Goal: Find specific page/section: Find specific page/section

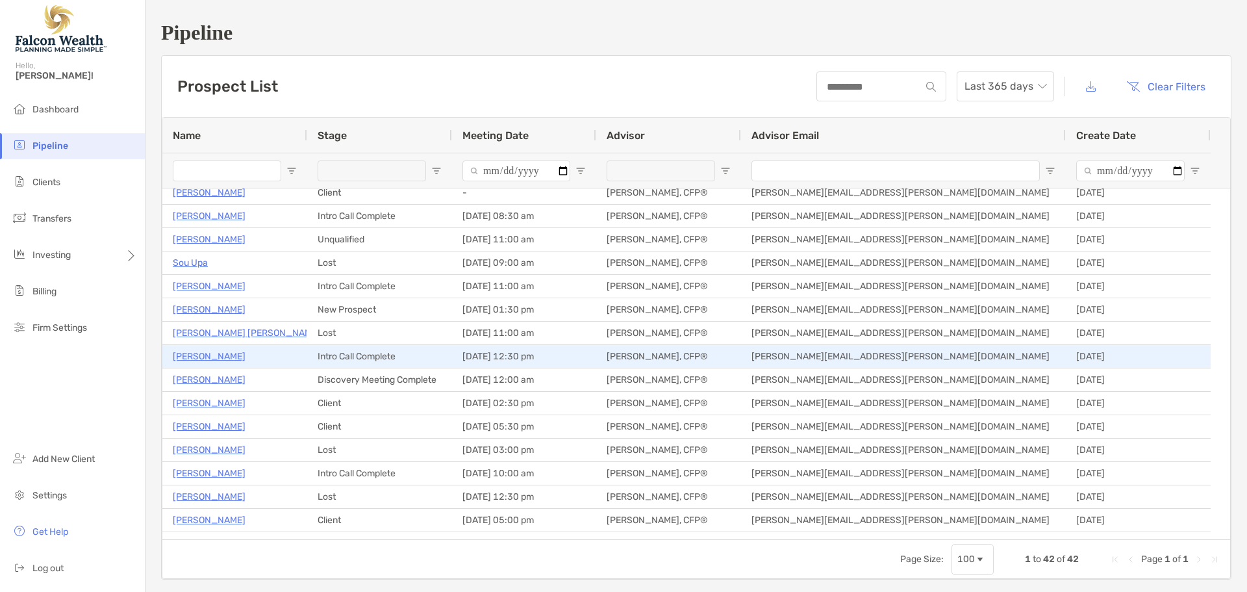
scroll to position [65, 0]
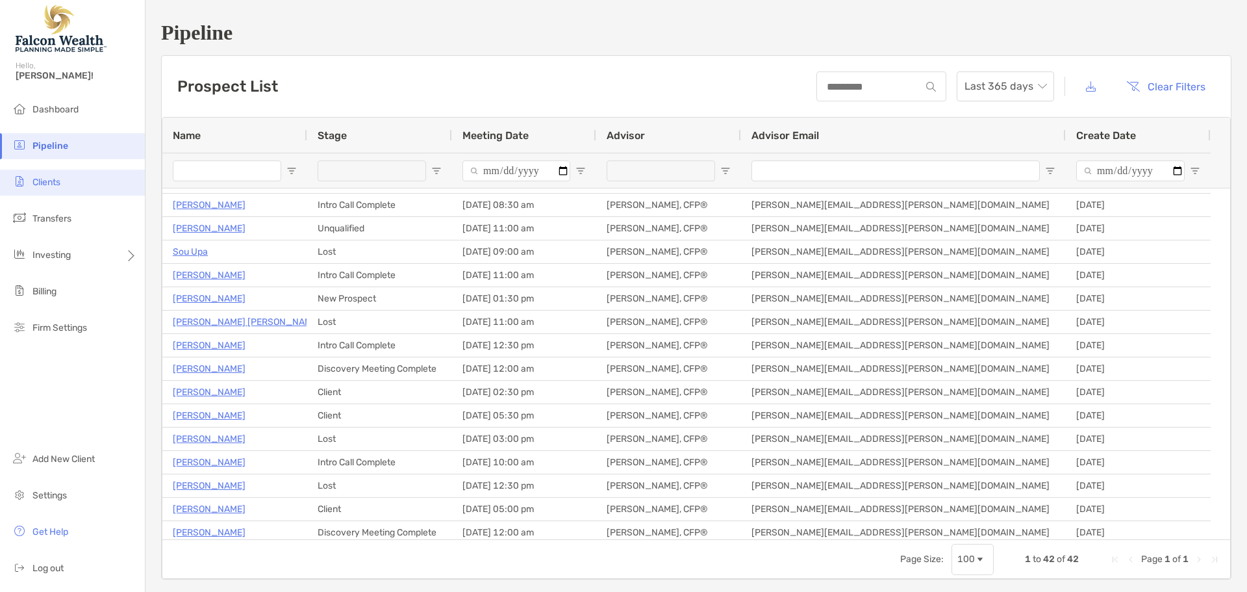
click at [53, 186] on span "Clients" at bounding box center [46, 182] width 28 height 11
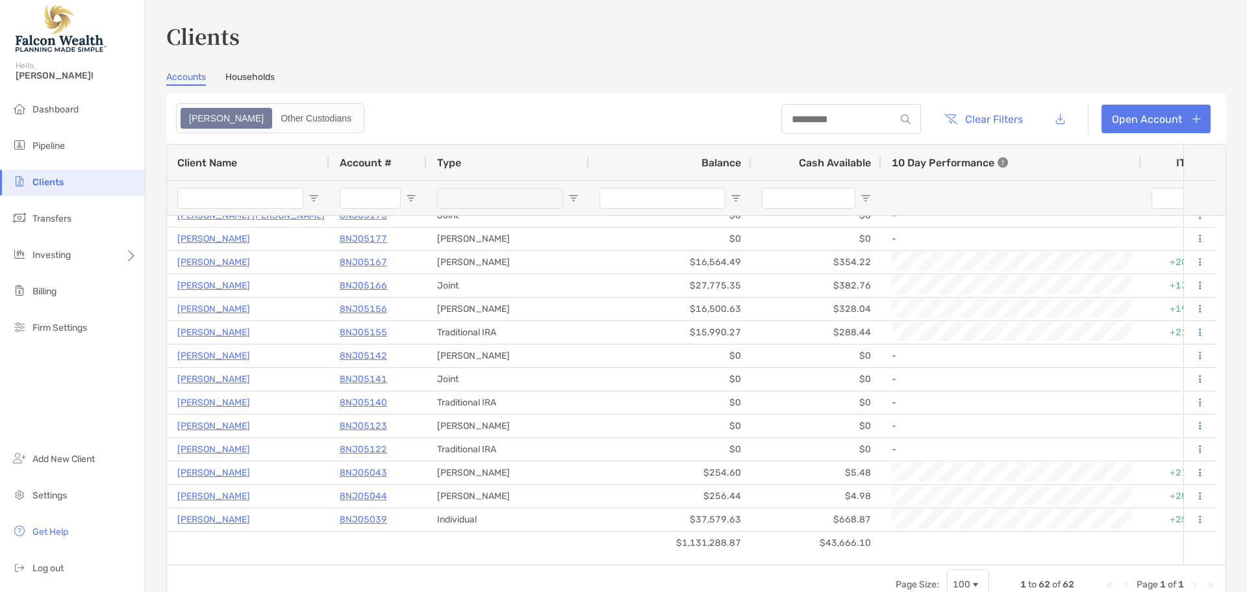
click at [236, 186] on div at bounding box center [240, 198] width 126 height 34
click at [236, 196] on input "Client Name Filter Input" at bounding box center [240, 198] width 126 height 21
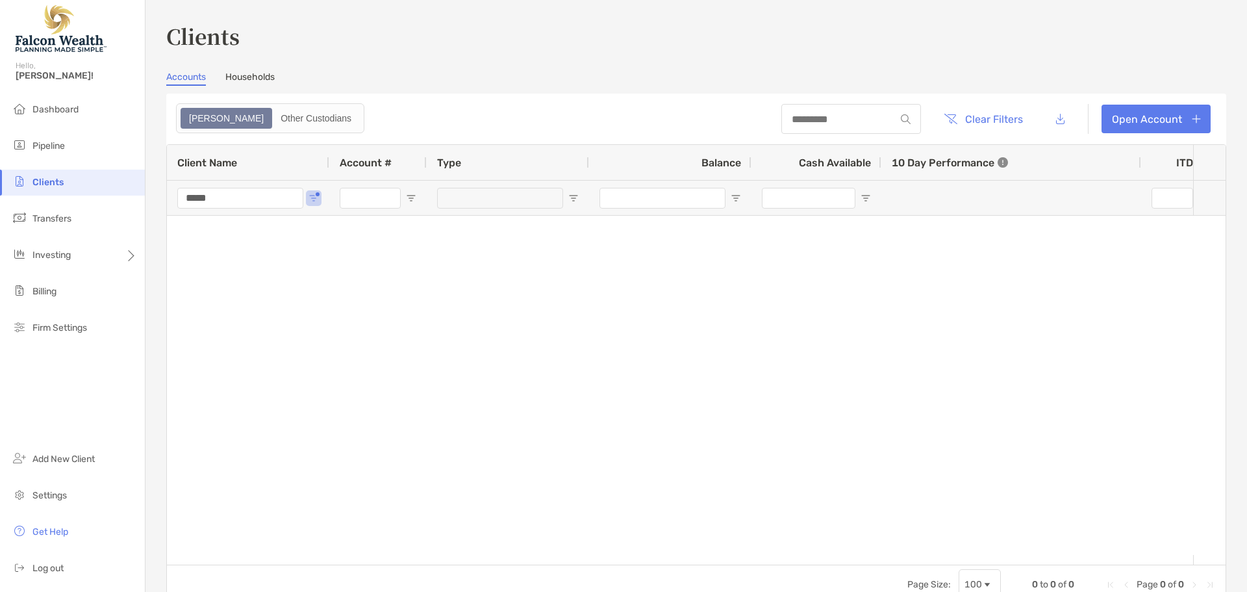
type input "*****"
click at [94, 113] on li "Dashboard" at bounding box center [72, 110] width 145 height 26
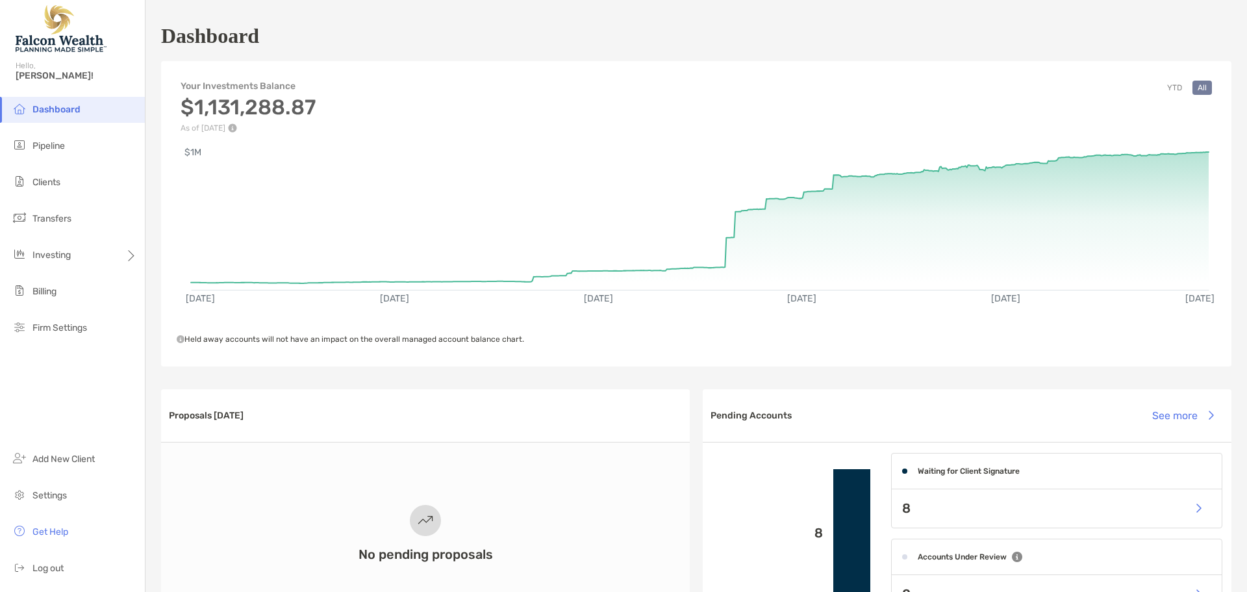
click at [68, 106] on span "Dashboard" at bounding box center [56, 109] width 48 height 11
click at [49, 146] on span "Pipeline" at bounding box center [48, 145] width 32 height 11
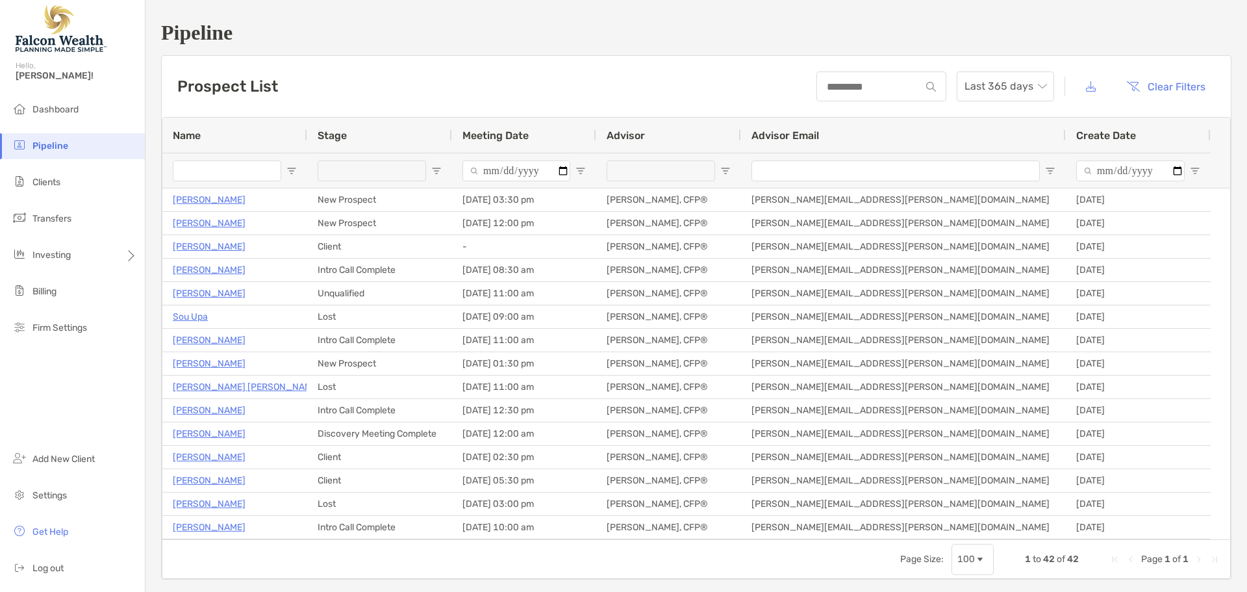
click at [225, 158] on div at bounding box center [227, 170] width 108 height 34
click at [224, 181] on input "Name Filter Input" at bounding box center [227, 170] width 108 height 21
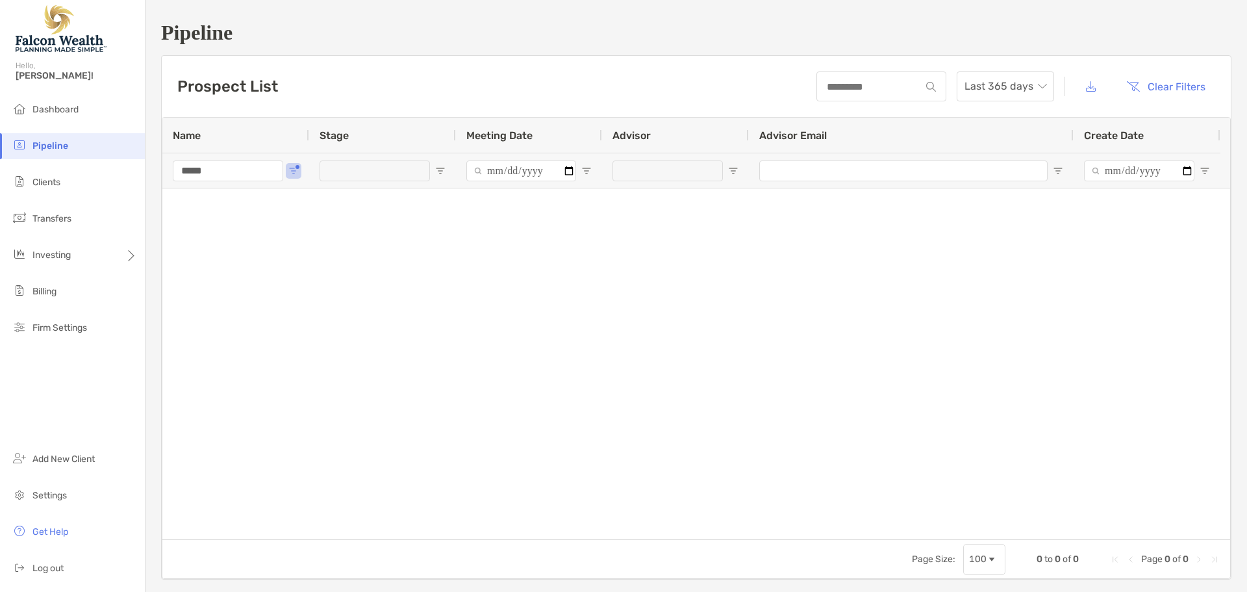
type input "*****"
drag, startPoint x: 301, startPoint y: 164, endPoint x: 287, endPoint y: 168, distance: 14.8
click at [302, 164] on div "*****" at bounding box center [235, 170] width 147 height 35
click at [290, 168] on span "Open Filter Menu" at bounding box center [293, 171] width 10 height 10
click at [238, 277] on div at bounding box center [696, 363] width 1068 height 351
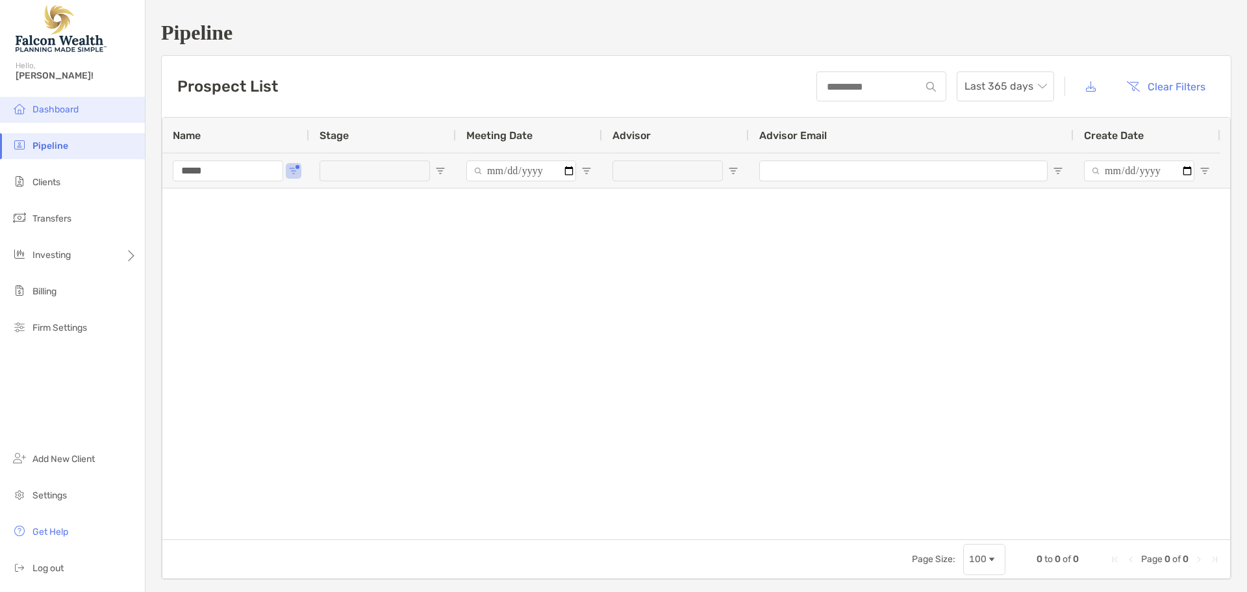
click at [51, 113] on span "Dashboard" at bounding box center [55, 109] width 46 height 11
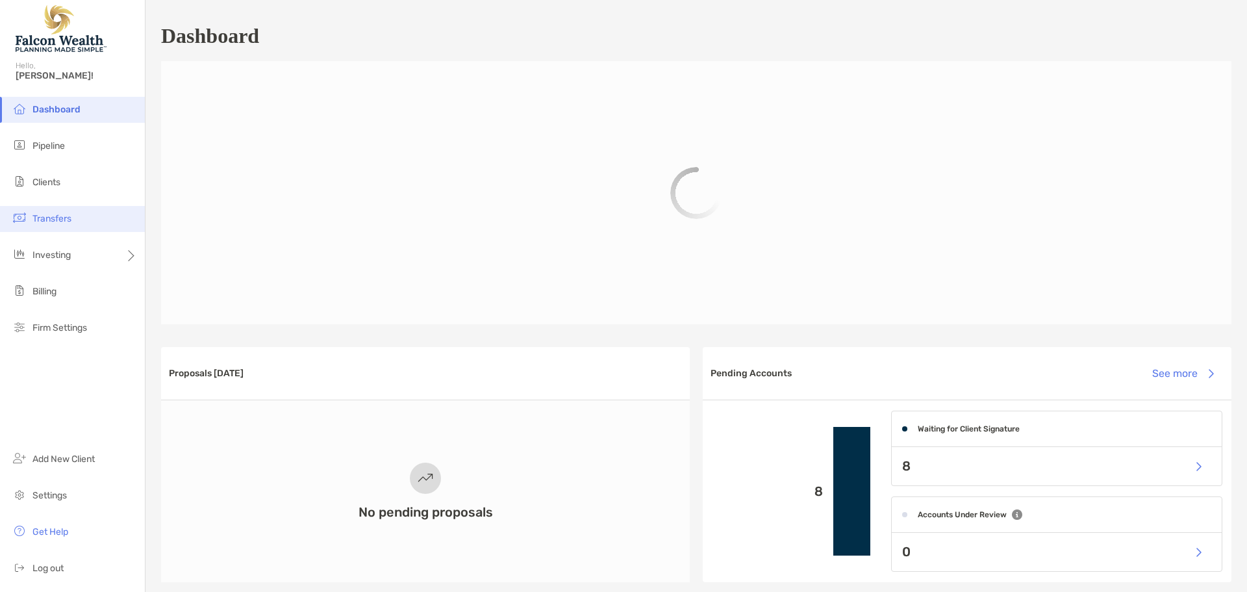
click at [56, 222] on span "Transfers" at bounding box center [51, 218] width 39 height 11
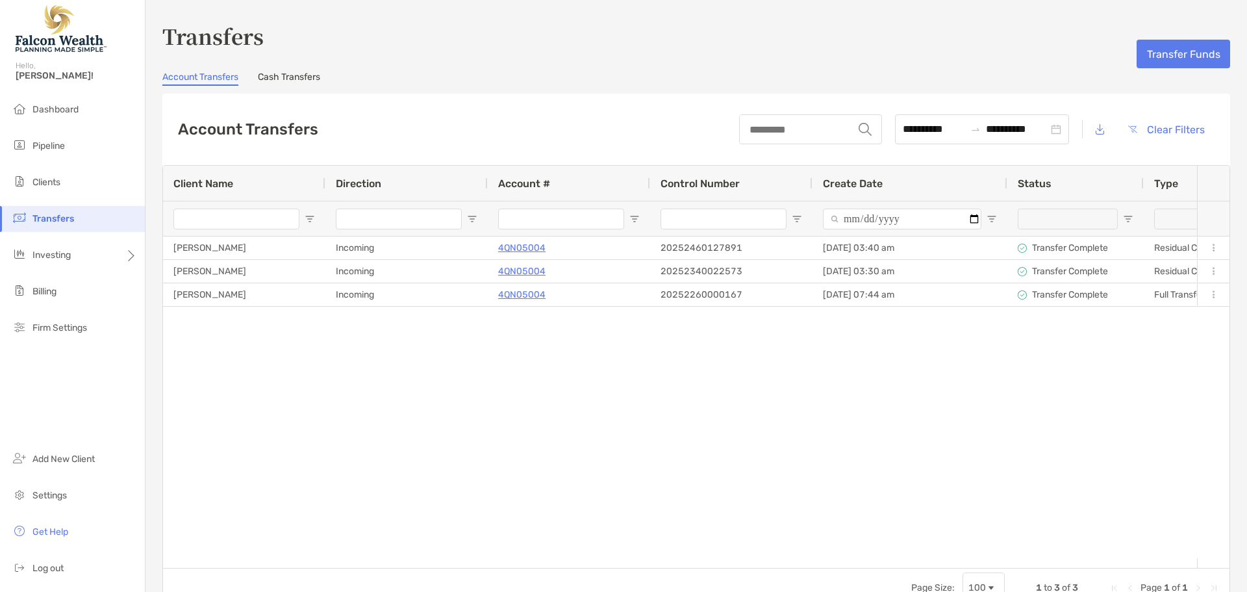
drag, startPoint x: 63, startPoint y: 113, endPoint x: 311, endPoint y: 64, distance: 252.4
click at [71, 110] on span "Dashboard" at bounding box center [55, 109] width 46 height 11
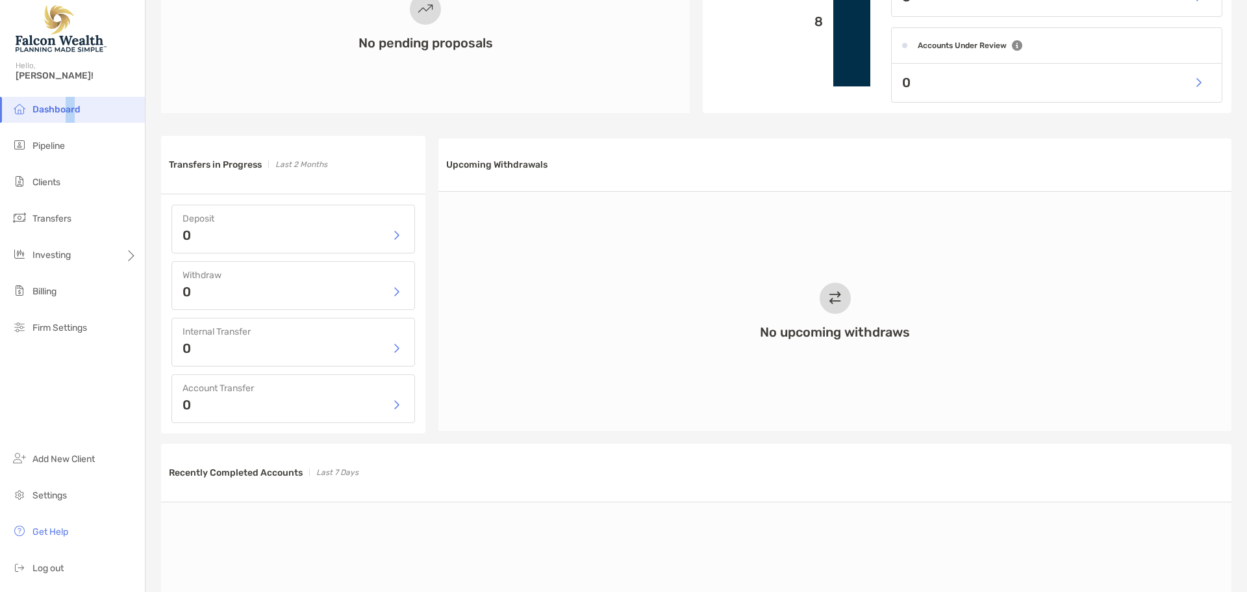
scroll to position [520, 0]
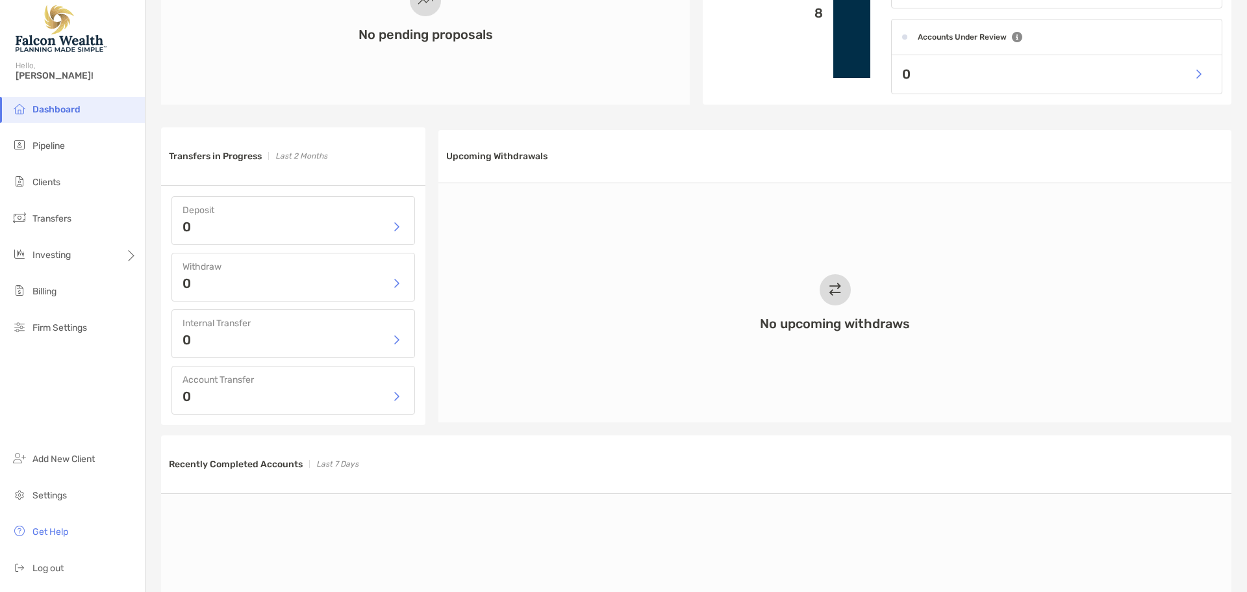
drag, startPoint x: 47, startPoint y: 186, endPoint x: 207, endPoint y: 157, distance: 163.2
click at [51, 181] on span "Clients" at bounding box center [46, 182] width 28 height 11
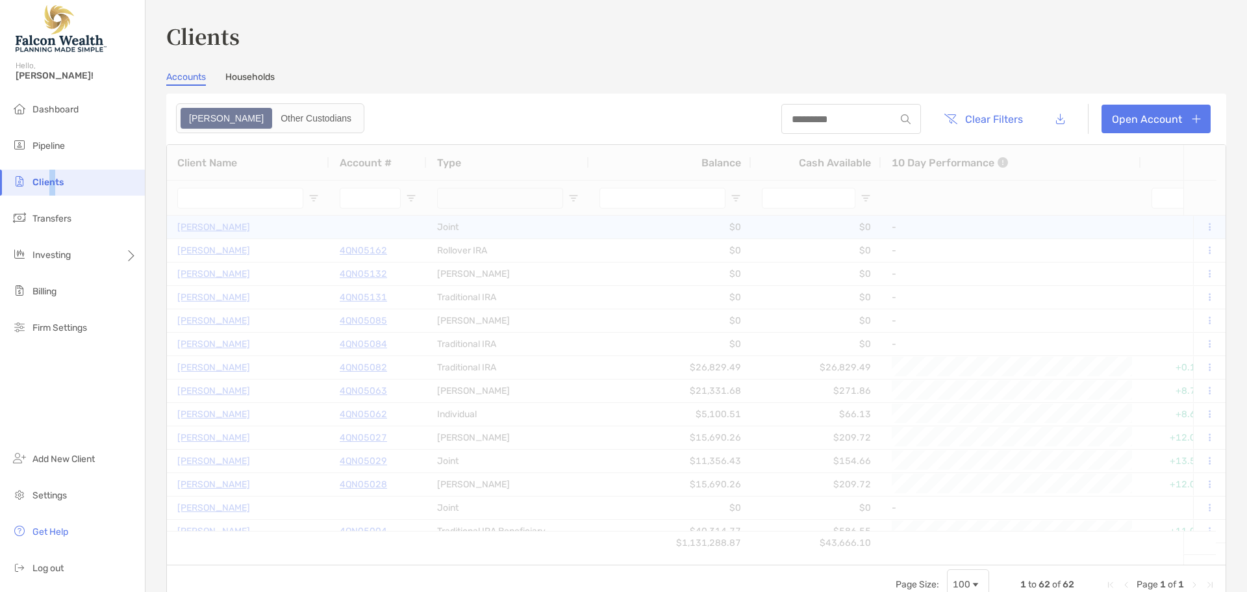
type input "*****"
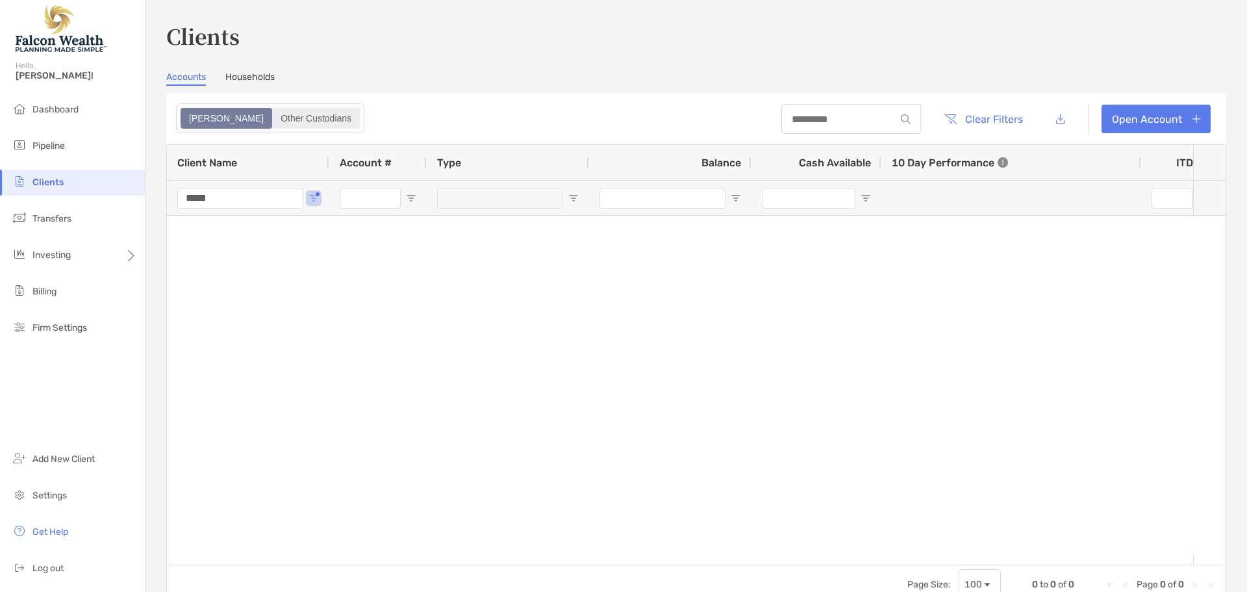
drag, startPoint x: 257, startPoint y: 118, endPoint x: 295, endPoint y: 118, distance: 37.7
click at [274, 118] on div "Other Custodians" at bounding box center [316, 118] width 85 height 18
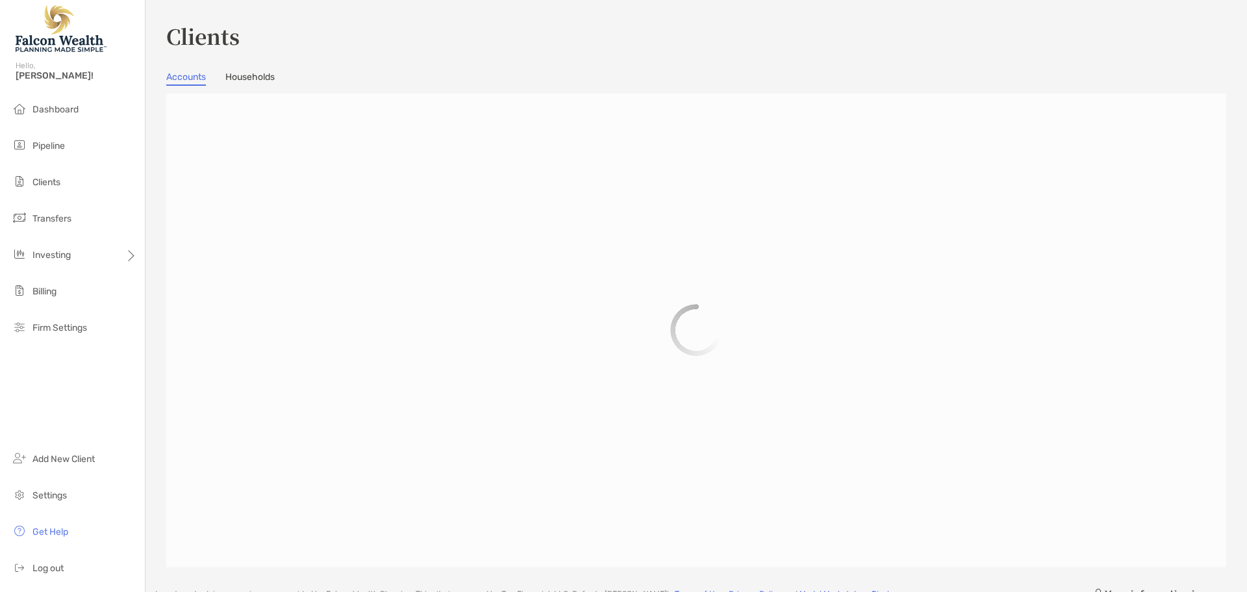
click at [269, 77] on link "Households" at bounding box center [249, 78] width 49 height 14
